Goal: Information Seeking & Learning: Learn about a topic

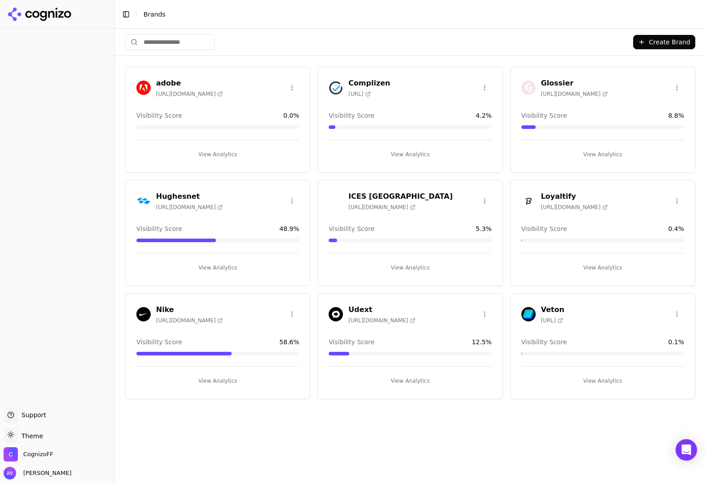
click at [370, 92] on span "[URL]" at bounding box center [359, 93] width 22 height 7
click at [609, 267] on button "View Analytics" at bounding box center [603, 267] width 163 height 14
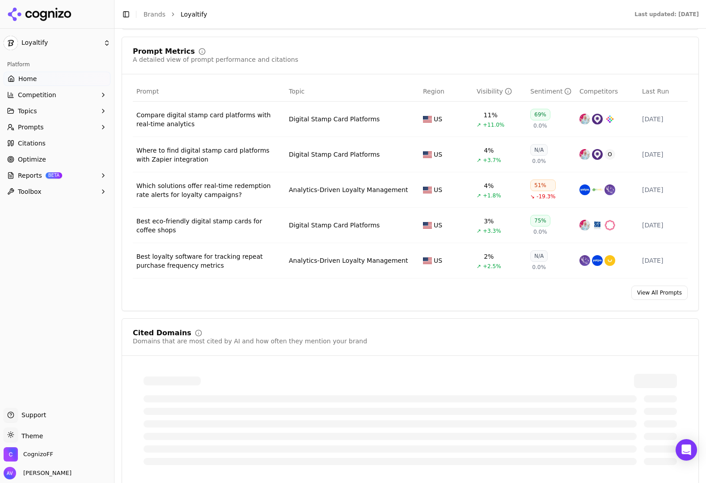
scroll to position [612, 0]
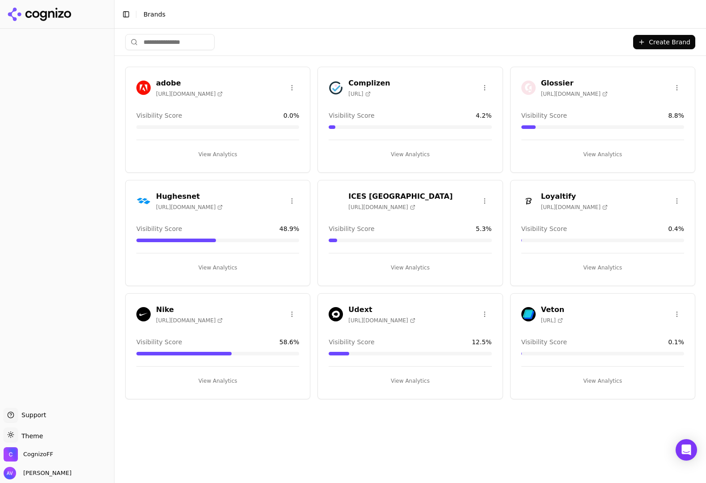
click at [613, 384] on button "View Analytics" at bounding box center [603, 381] width 163 height 14
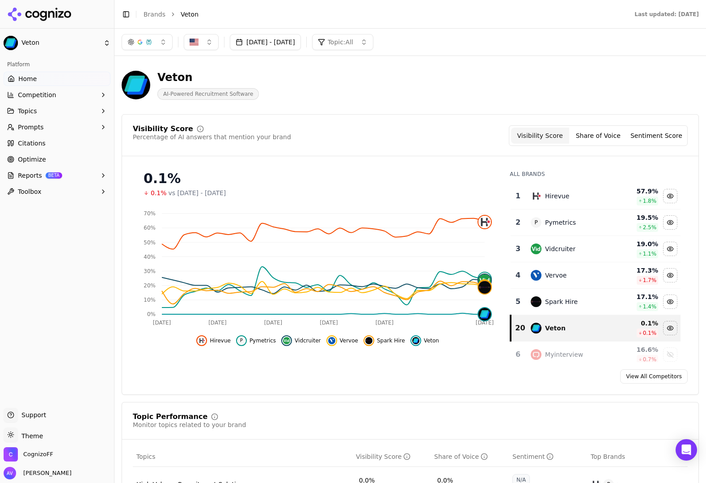
click at [663, 378] on link "View All Competitors" at bounding box center [654, 376] width 68 height 14
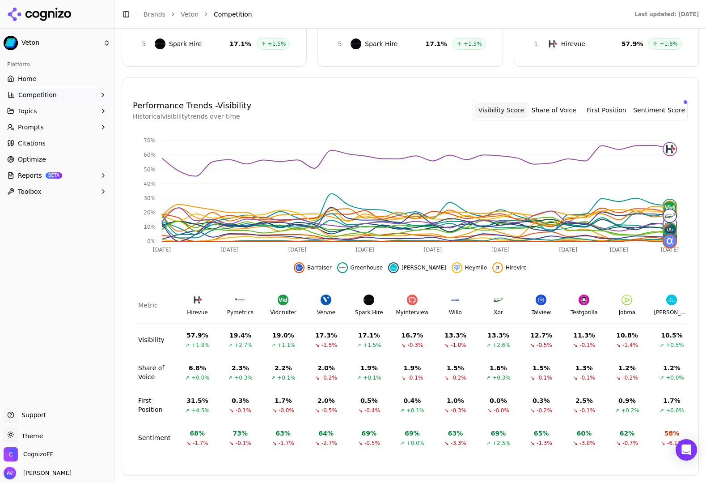
click at [80, 189] on button "Toolbox" at bounding box center [57, 191] width 107 height 14
click at [59, 176] on span "BETA" at bounding box center [54, 175] width 17 height 6
click at [54, 190] on span "PDF" at bounding box center [57, 189] width 78 height 9
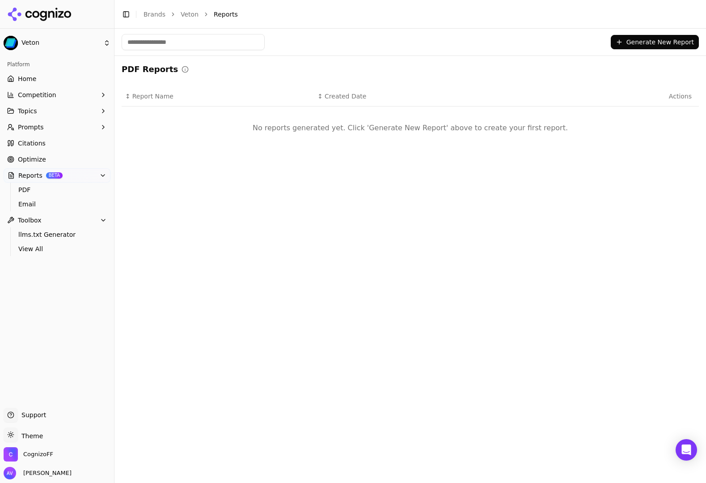
click at [650, 37] on button "Generate New Report" at bounding box center [655, 42] width 88 height 14
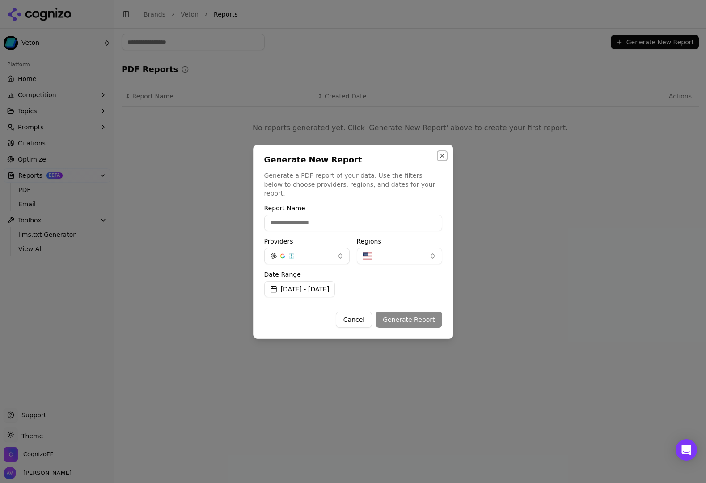
click at [445, 159] on button "Close" at bounding box center [442, 155] width 7 height 7
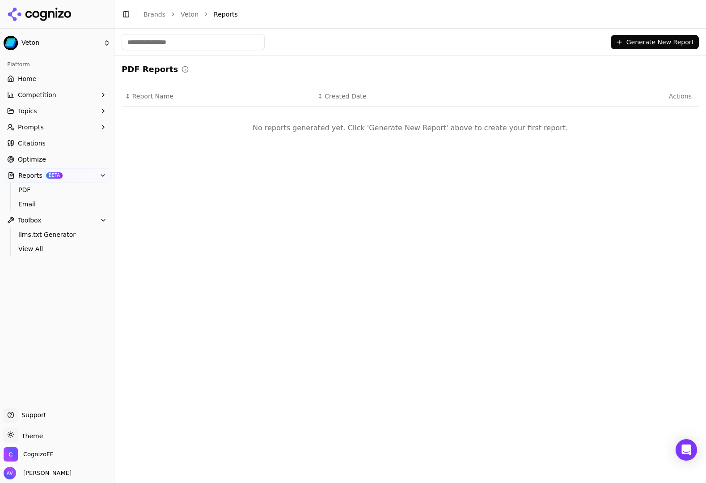
click at [72, 156] on link "Optimize" at bounding box center [57, 159] width 107 height 14
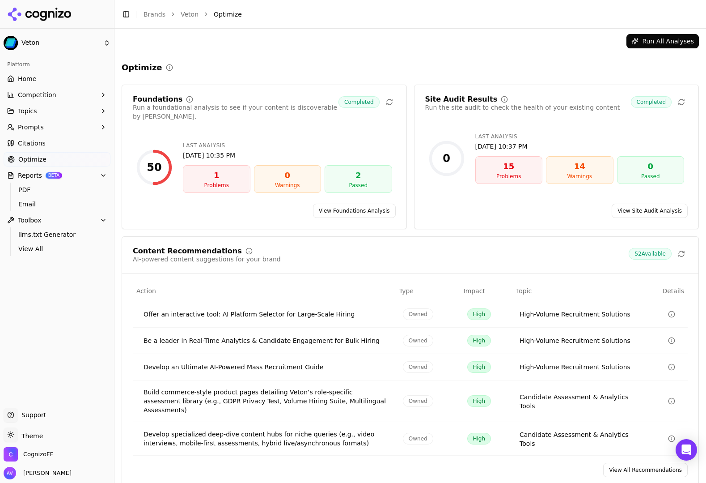
click at [665, 41] on button "Run All Analyses" at bounding box center [663, 41] width 72 height 14
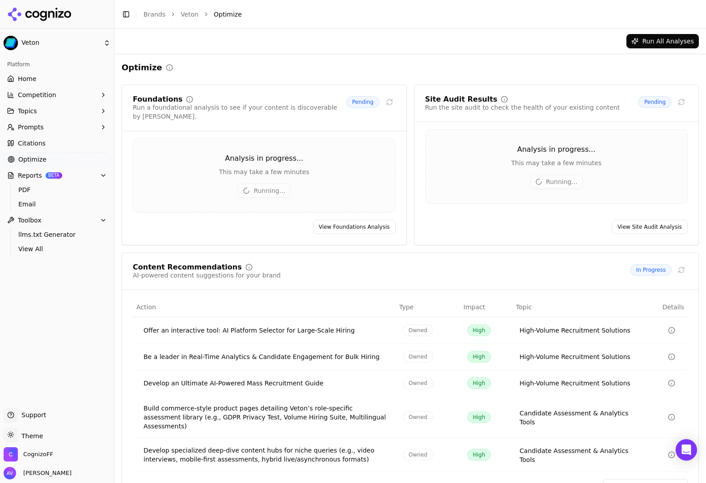
scroll to position [13, 0]
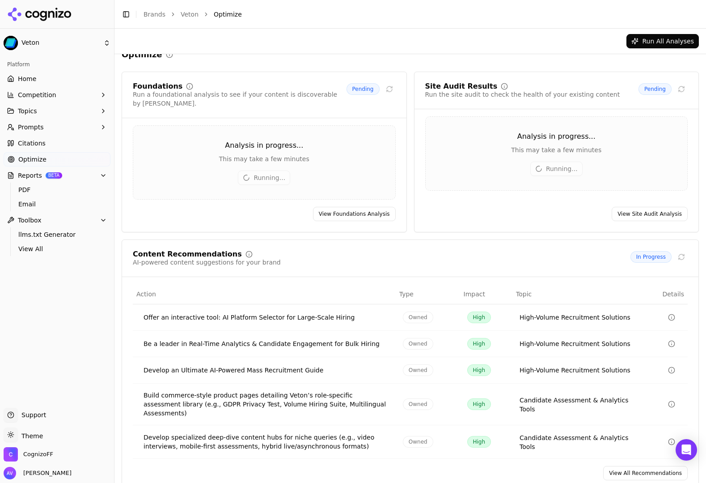
click at [40, 142] on span "Citations" at bounding box center [32, 143] width 28 height 9
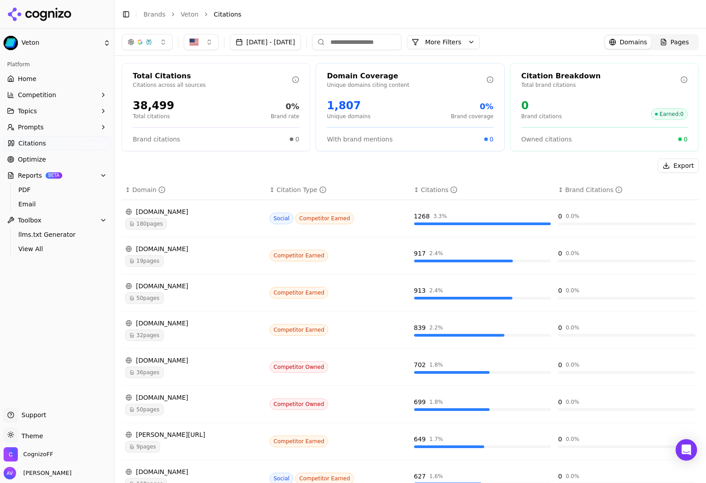
click at [663, 41] on div "Pages" at bounding box center [674, 42] width 29 height 9
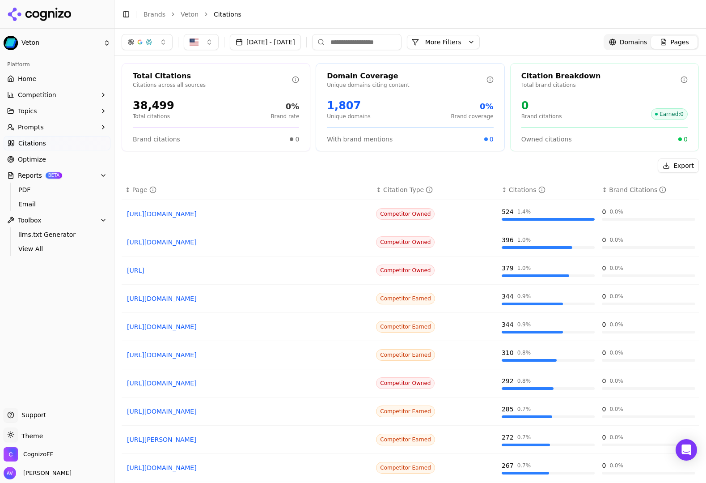
click at [627, 44] on span "Domains" at bounding box center [634, 42] width 28 height 9
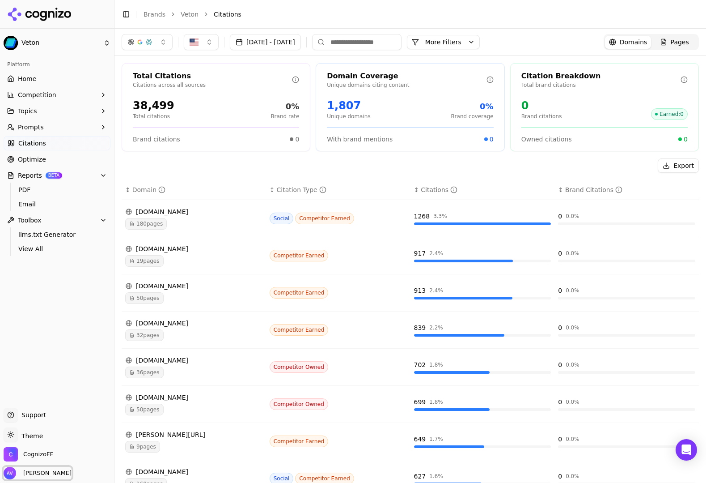
click at [56, 473] on span "[PERSON_NAME]" at bounding box center [46, 473] width 52 height 8
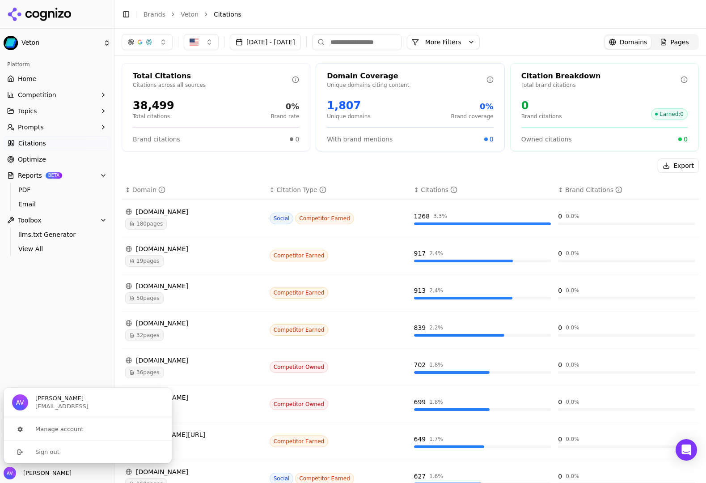
click at [78, 348] on div "Platform Home Competition Topics Prompts Citations Optimize Reports BETA PDF Em…" at bounding box center [57, 229] width 114 height 350
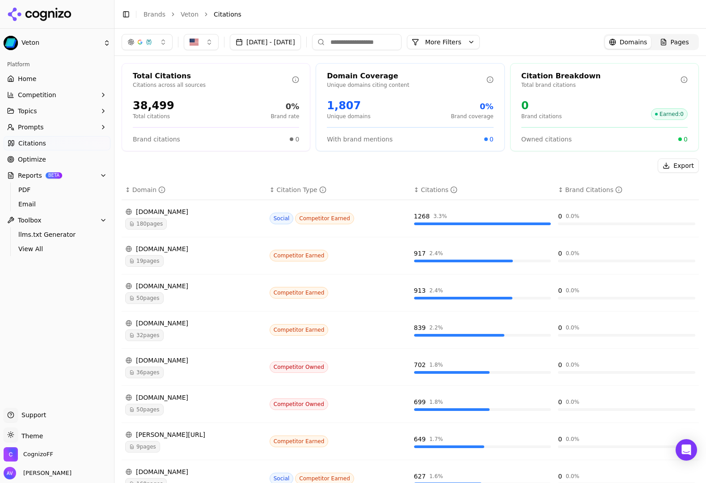
click at [53, 127] on button "Prompts" at bounding box center [57, 127] width 107 height 14
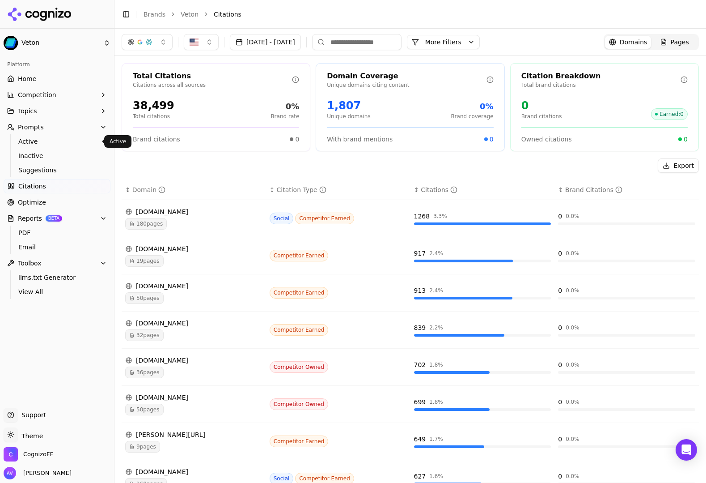
click at [50, 137] on span "Active" at bounding box center [57, 141] width 78 height 9
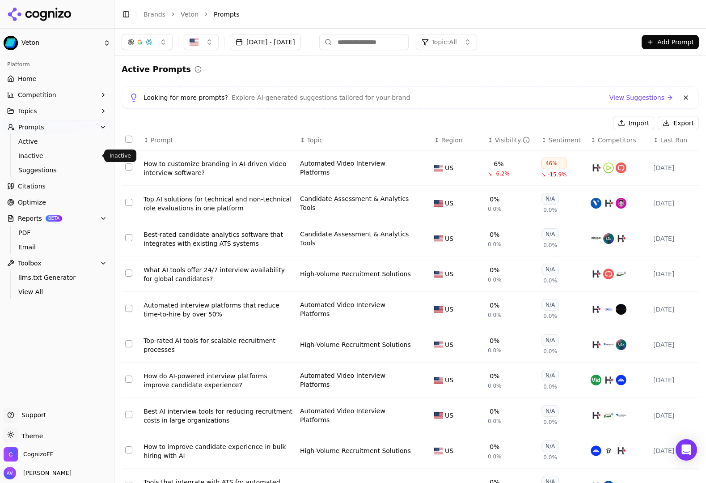
click at [54, 159] on span "Inactive" at bounding box center [57, 155] width 78 height 9
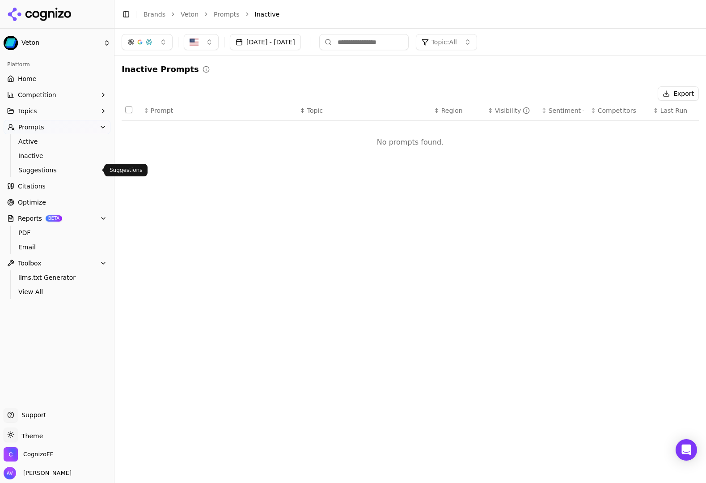
click at [58, 168] on span "Suggestions" at bounding box center [57, 170] width 78 height 9
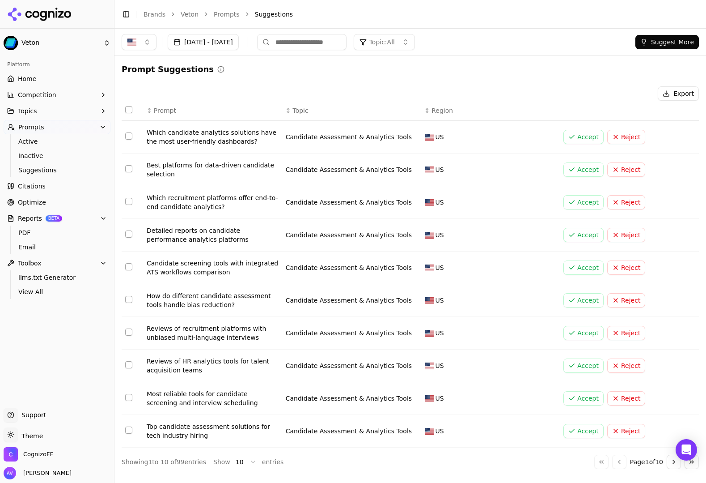
click at [48, 108] on button "Topics" at bounding box center [57, 111] width 107 height 14
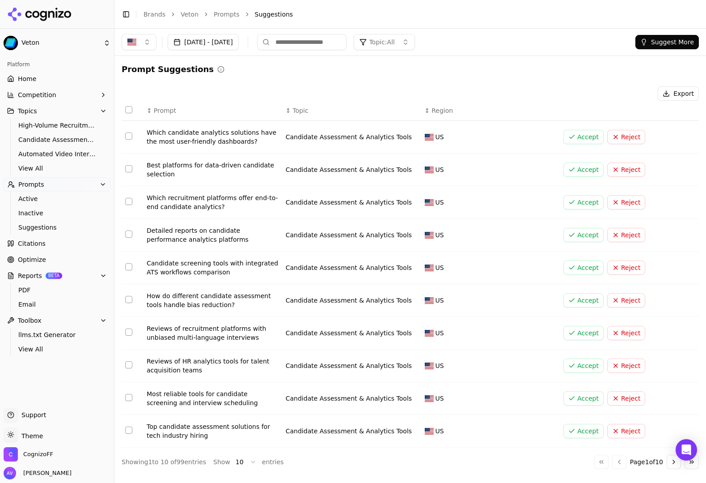
click at [64, 90] on button "Competition" at bounding box center [57, 95] width 107 height 14
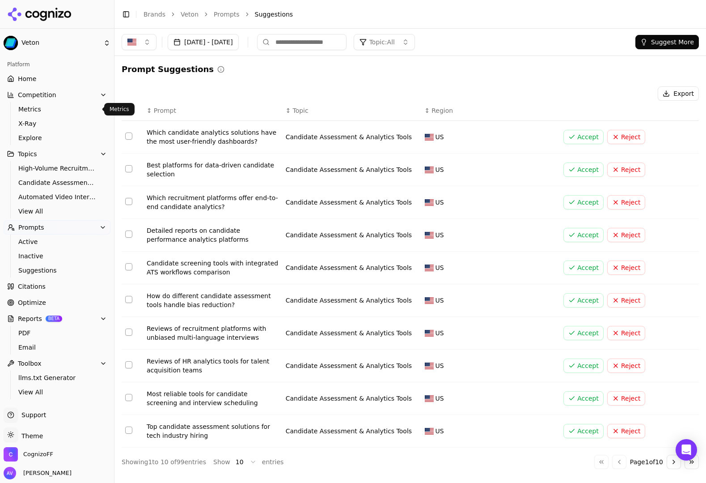
click at [62, 107] on span "Metrics" at bounding box center [57, 109] width 78 height 9
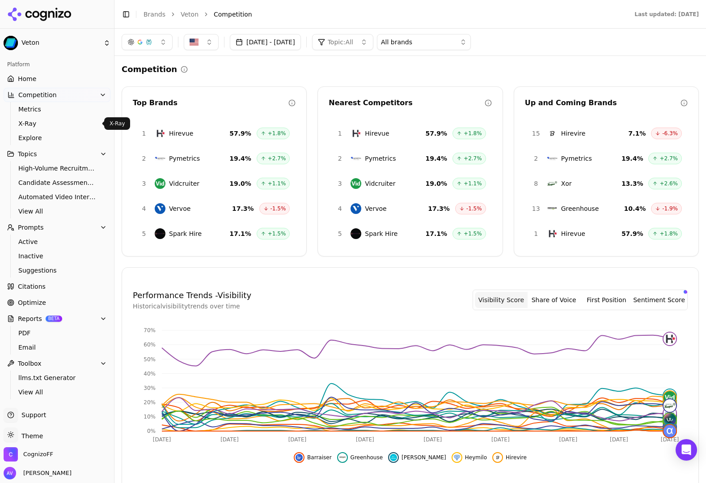
click at [57, 125] on span "X-Ray" at bounding box center [57, 123] width 78 height 9
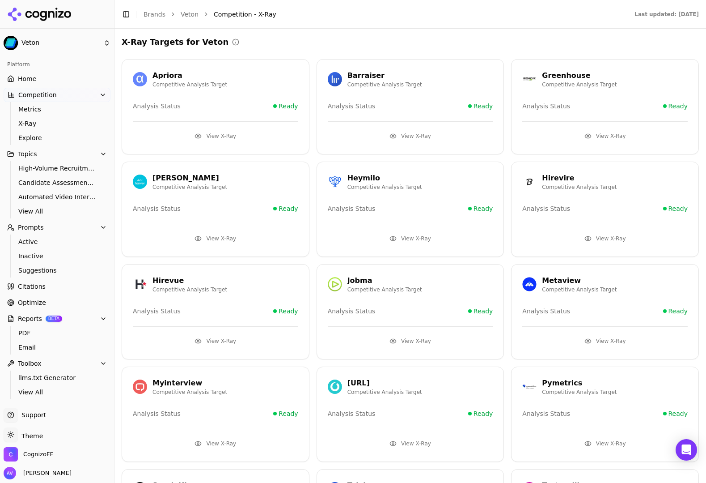
click at [221, 135] on button "View X-Ray" at bounding box center [216, 136] width 166 height 14
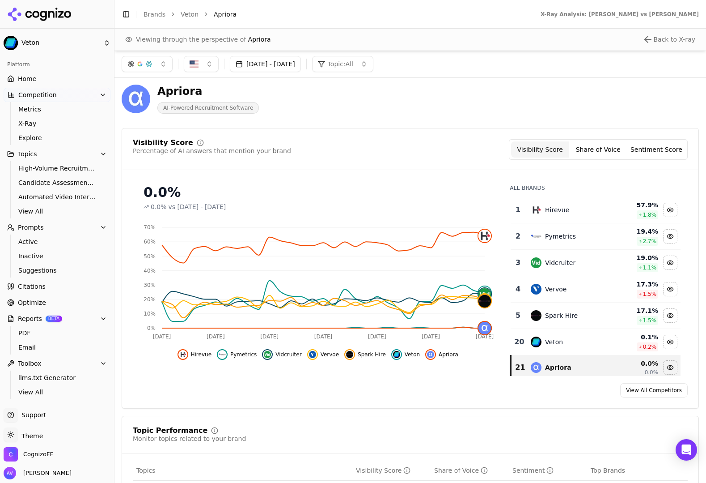
scroll to position [5, 0]
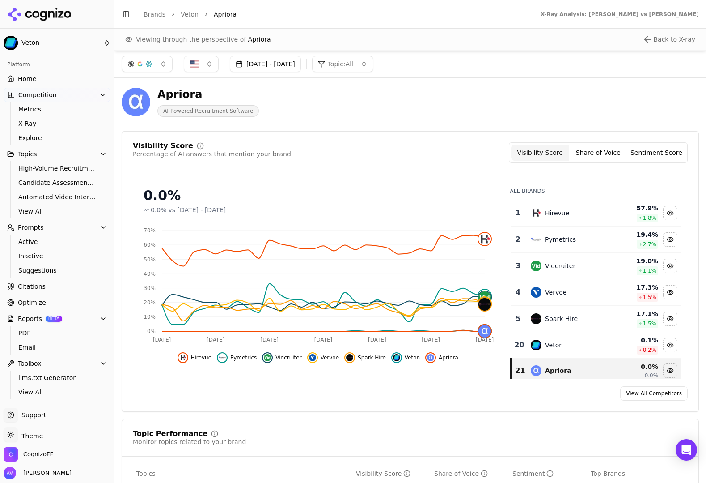
click at [615, 152] on button "Share of Voice" at bounding box center [598, 152] width 58 height 16
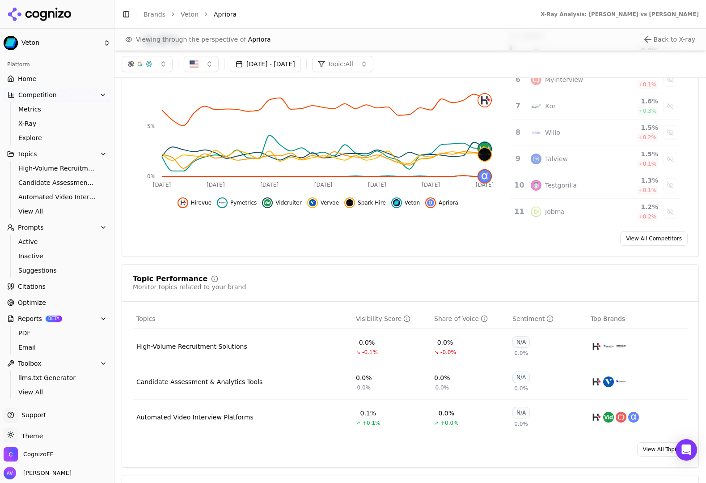
scroll to position [0, 0]
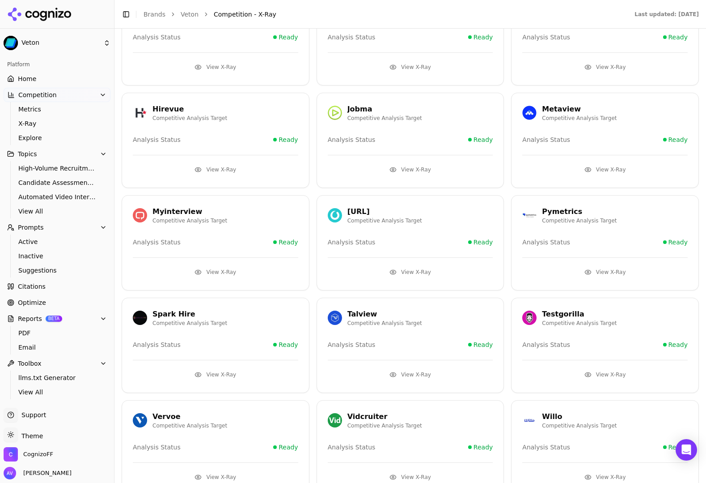
scroll to position [321, 0]
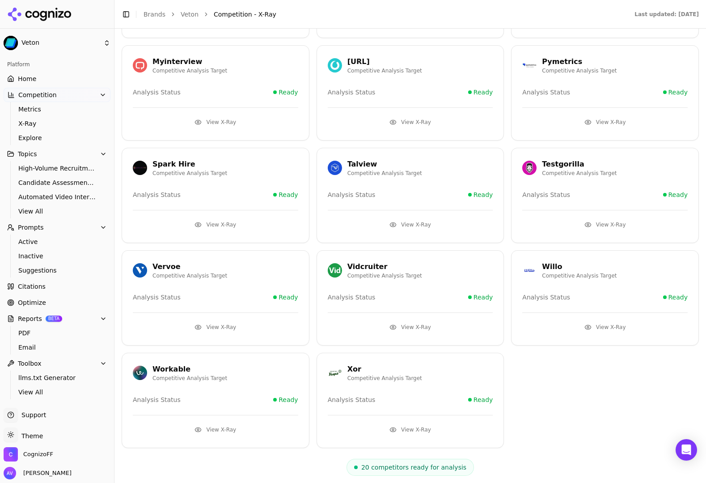
click at [439, 79] on div "[URL] Competitive Analysis Target Analysis Status Ready View X-Ray" at bounding box center [411, 92] width 188 height 95
click at [412, 123] on button "View X-Ray" at bounding box center [411, 122] width 166 height 14
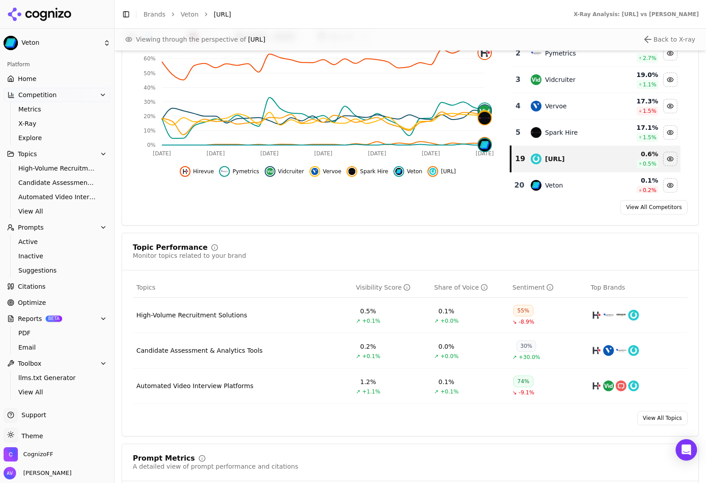
scroll to position [198, 0]
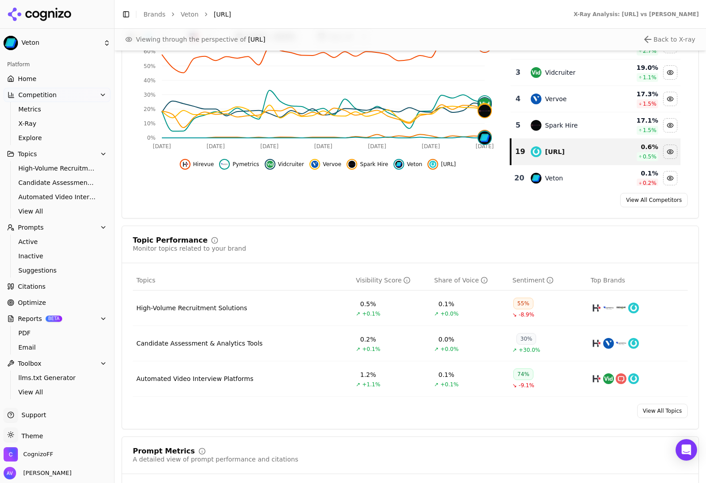
click at [45, 298] on link "Optimize" at bounding box center [57, 302] width 107 height 14
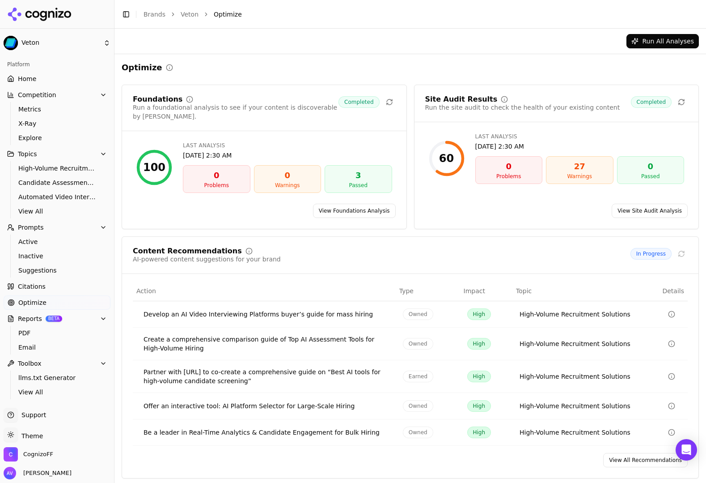
click at [629, 453] on link "View All Recommendations" at bounding box center [645, 460] width 85 height 14
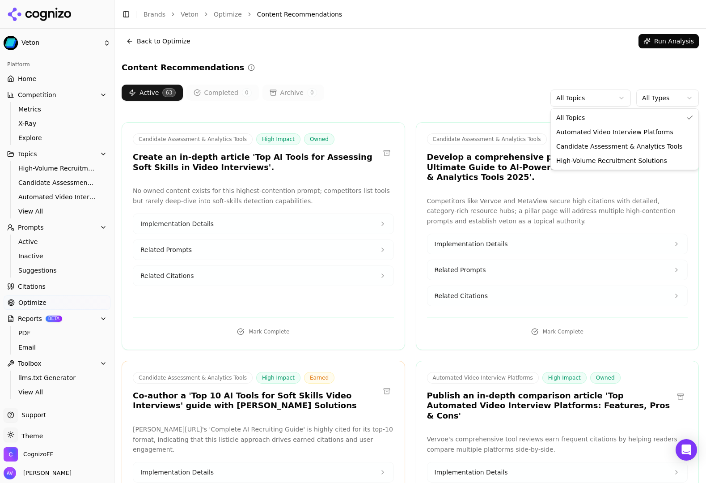
click at [605, 101] on html "Veton Platform Home Competition Metrics X-Ray Explore Topics High-Volume Recrui…" at bounding box center [353, 241] width 706 height 483
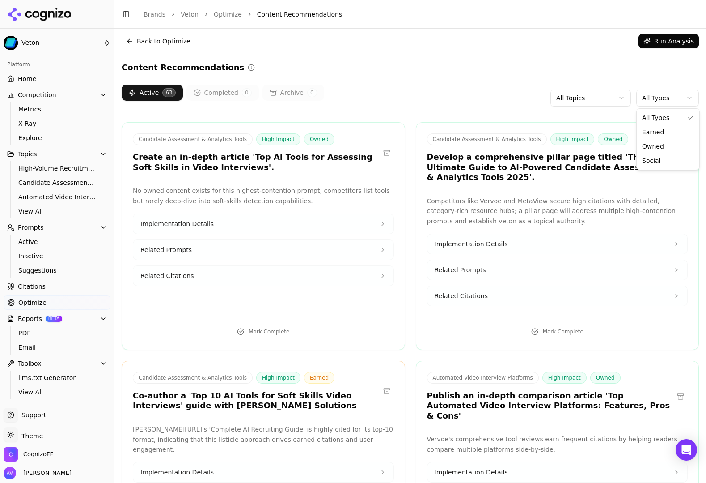
click at [673, 101] on html "Veton Platform Home Competition Metrics X-Ray Explore Topics High-Volume Recrui…" at bounding box center [353, 241] width 706 height 483
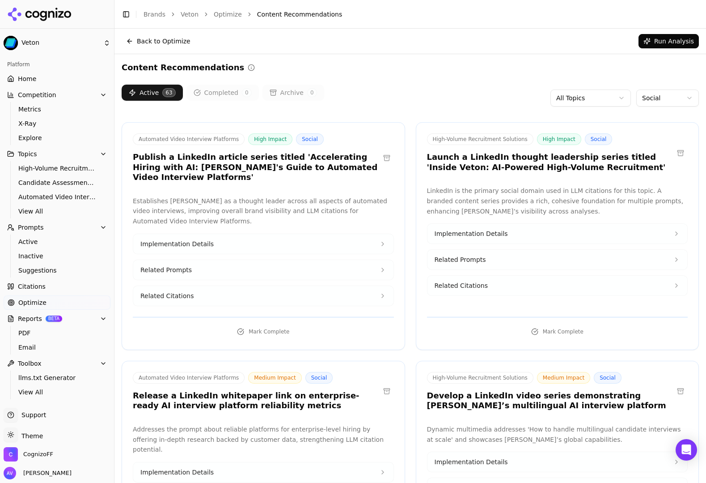
click at [253, 288] on button "Related Citations" at bounding box center [263, 296] width 260 height 20
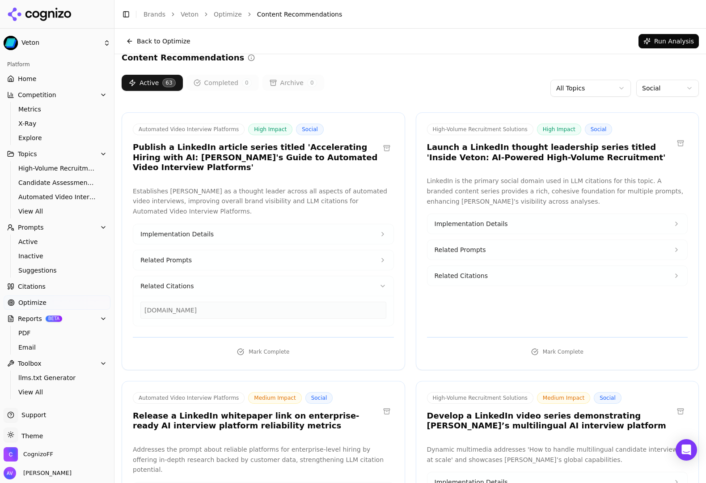
scroll to position [9, 0]
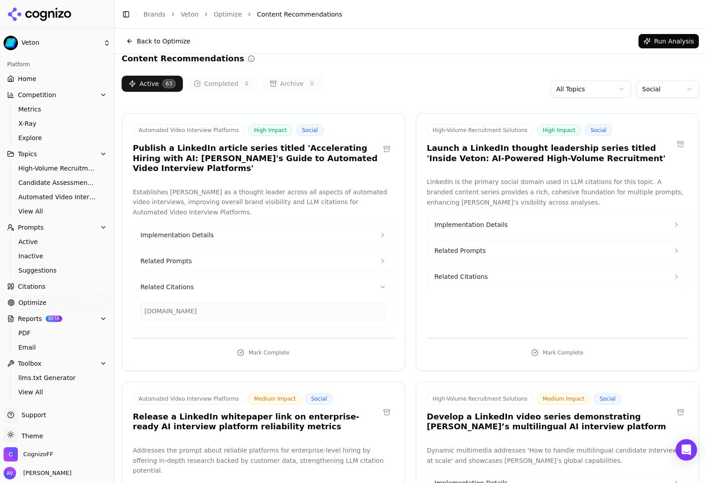
click at [248, 259] on button "Related Prompts" at bounding box center [263, 261] width 260 height 20
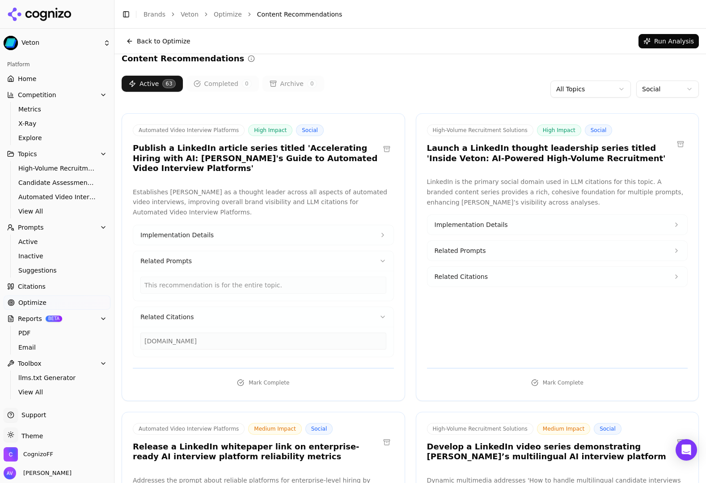
click at [267, 228] on button "Implementation Details" at bounding box center [263, 235] width 260 height 20
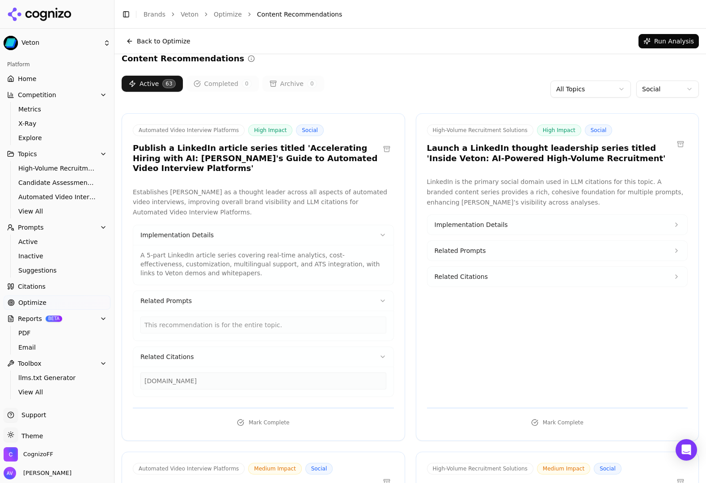
click at [326, 191] on p "Establishes [PERSON_NAME] as a thought leader across all aspects of automated v…" at bounding box center [263, 202] width 261 height 30
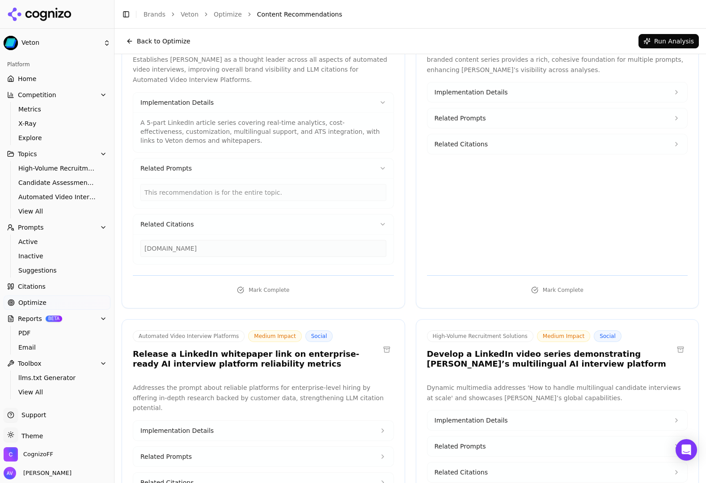
scroll to position [141, 0]
click at [286, 164] on button "Related Prompts" at bounding box center [263, 168] width 260 height 20
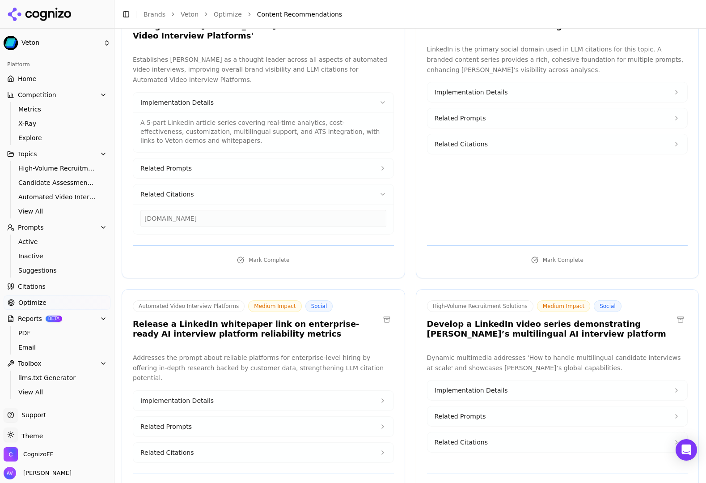
click at [296, 184] on button "Related Citations" at bounding box center [263, 194] width 260 height 20
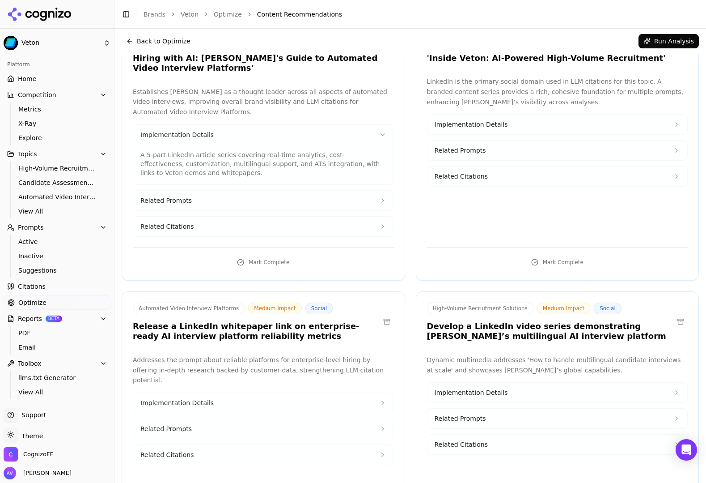
scroll to position [98, 0]
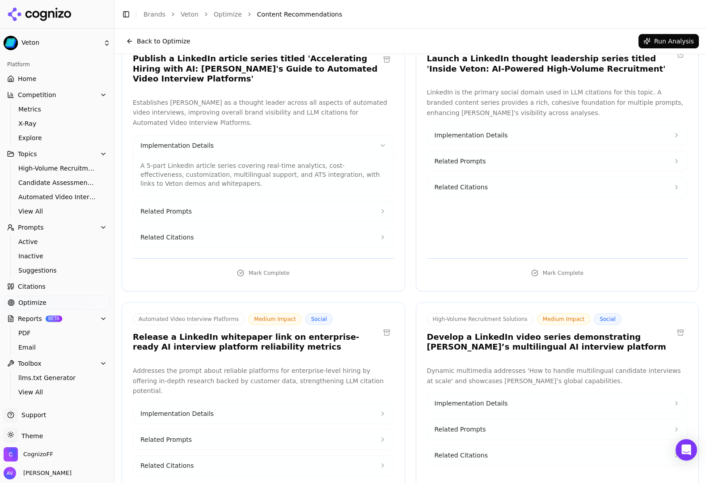
click at [322, 136] on button "Implementation Details" at bounding box center [263, 146] width 260 height 20
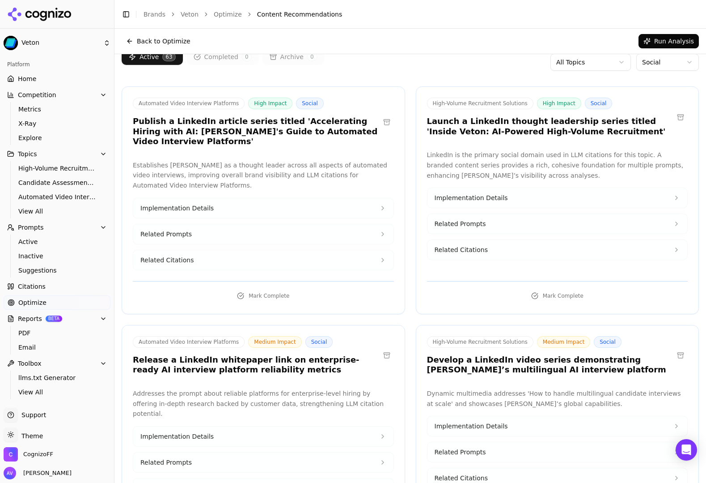
scroll to position [0, 0]
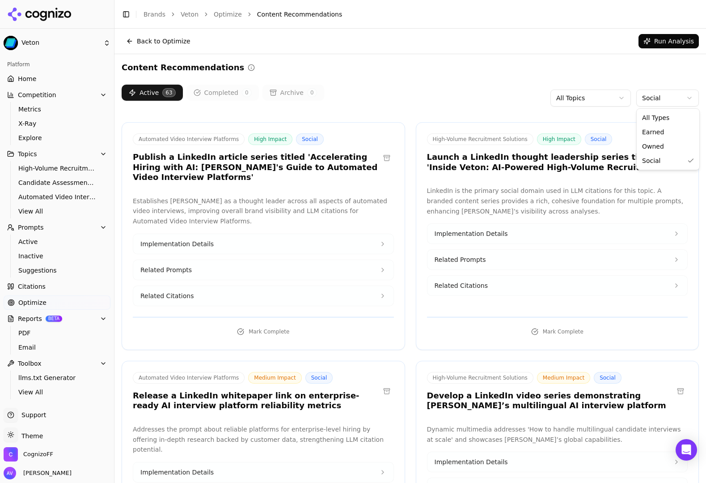
click at [670, 92] on html "Veton Platform Home Competition Metrics X-Ray Explore Topics High-Volume Recrui…" at bounding box center [353, 241] width 706 height 483
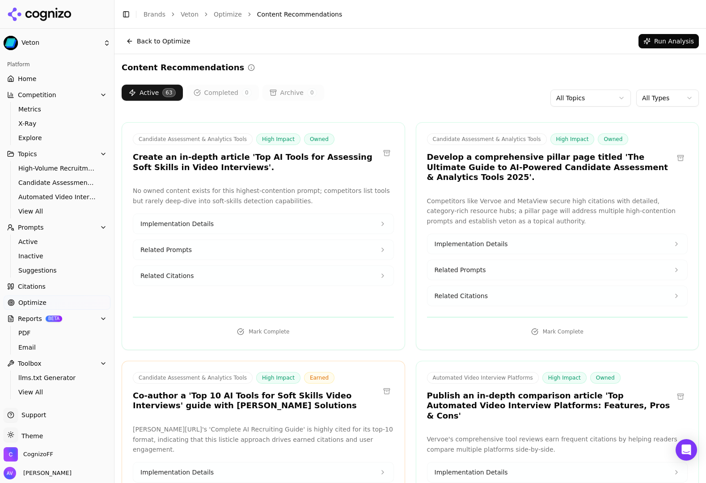
click at [77, 230] on button "Prompts" at bounding box center [57, 227] width 107 height 14
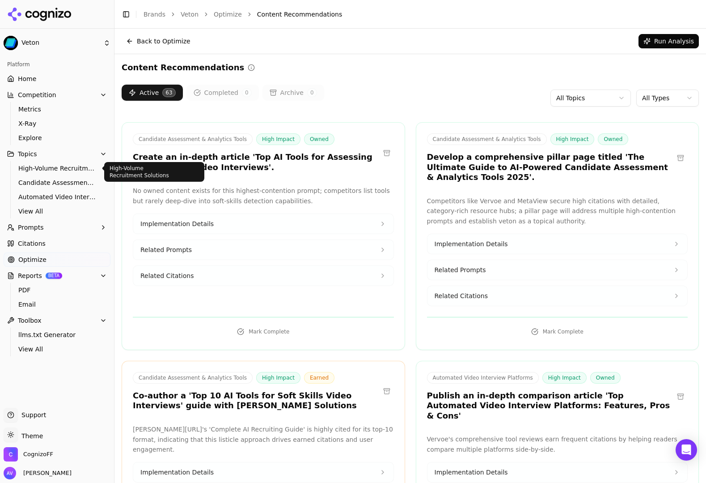
click at [89, 163] on link "High-Volume Recruitment Solutions" at bounding box center [57, 168] width 85 height 13
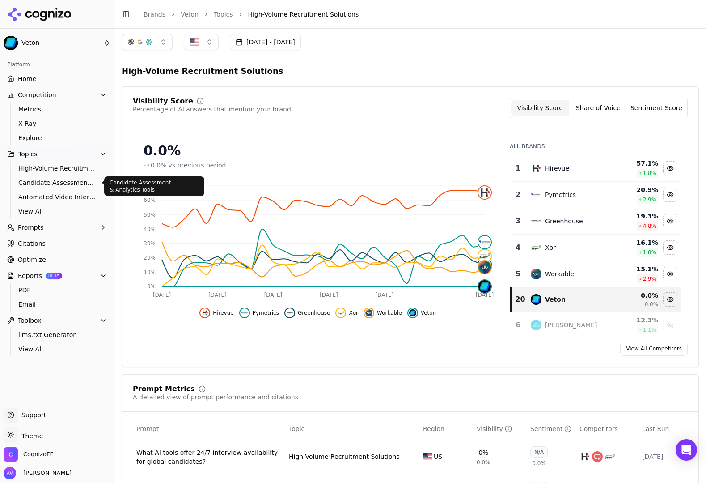
click at [69, 180] on span "Candidate Assessment & Analytics Tools" at bounding box center [57, 182] width 78 height 9
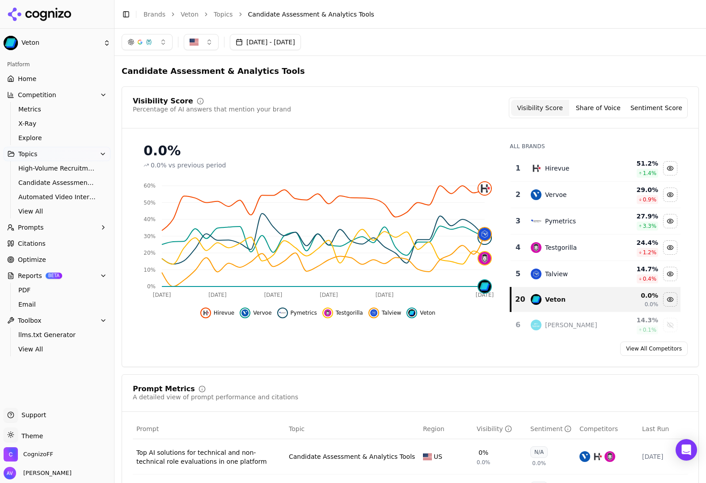
click at [568, 324] on div "[PERSON_NAME]" at bounding box center [569, 324] width 77 height 11
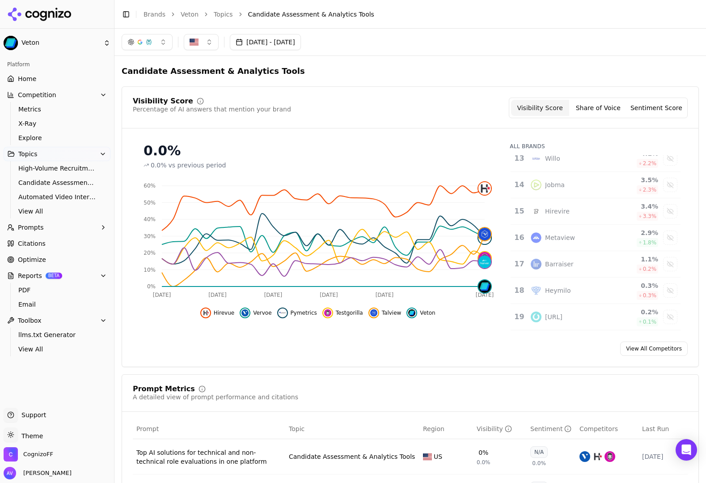
scroll to position [372, 0]
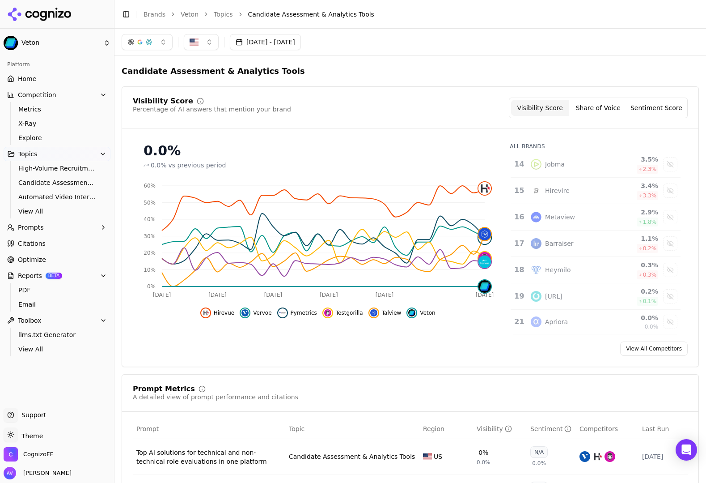
click at [106, 156] on button "Topics" at bounding box center [57, 154] width 107 height 14
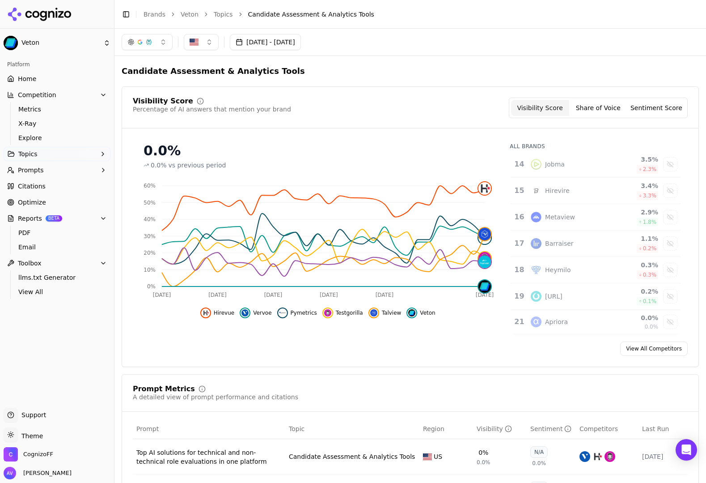
click at [105, 97] on icon "button" at bounding box center [103, 94] width 7 height 7
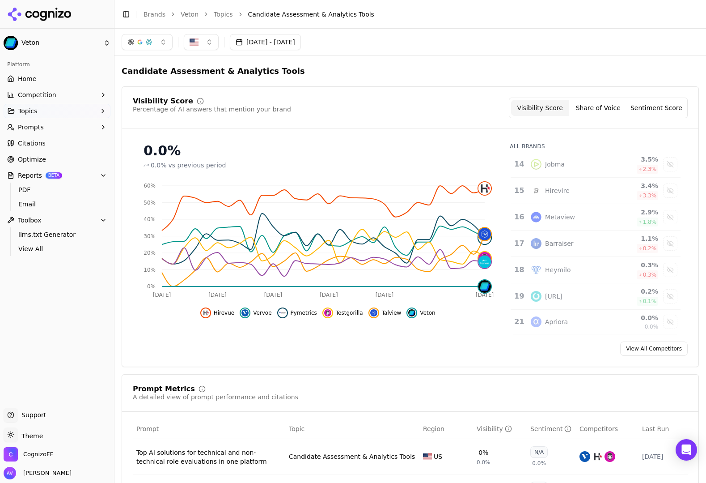
click at [102, 178] on icon "button" at bounding box center [103, 175] width 7 height 7
click at [107, 190] on button "Toolbox" at bounding box center [57, 191] width 107 height 14
click at [90, 72] on link "Home" at bounding box center [57, 79] width 107 height 14
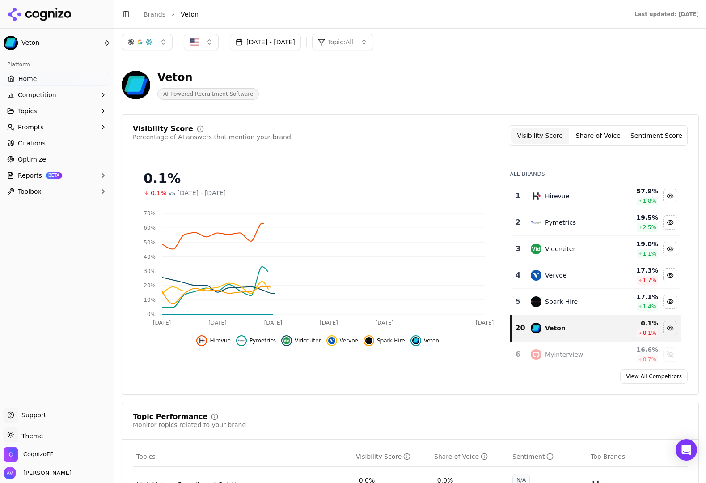
click at [158, 46] on button "button" at bounding box center [147, 42] width 51 height 16
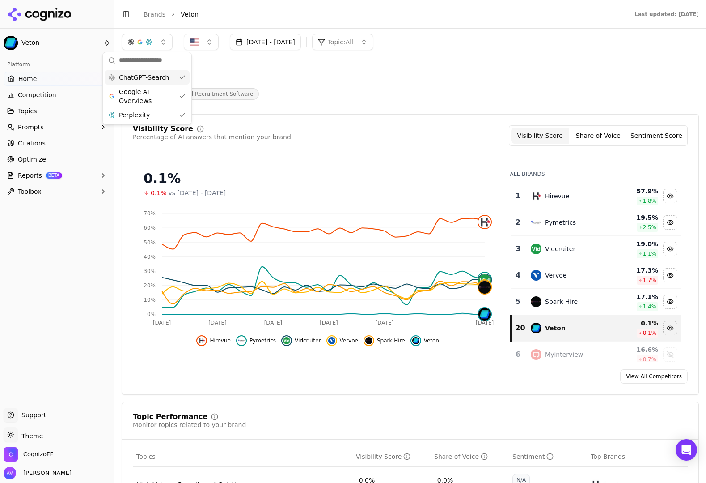
click at [158, 45] on button "button" at bounding box center [147, 42] width 51 height 16
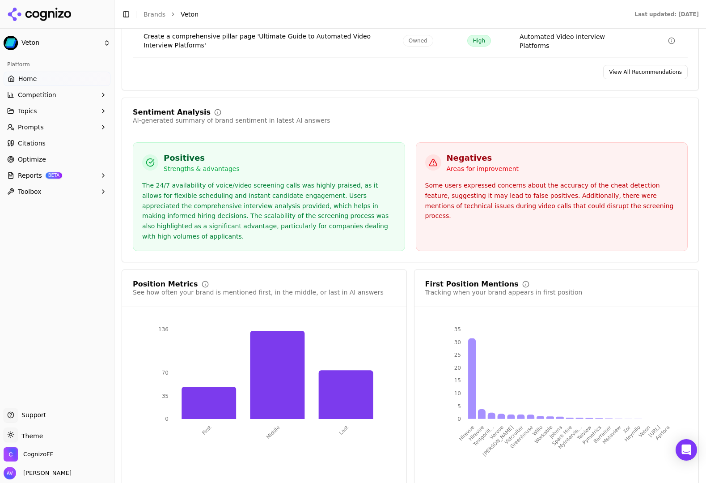
scroll to position [1524, 0]
